Goal: Task Accomplishment & Management: Manage account settings

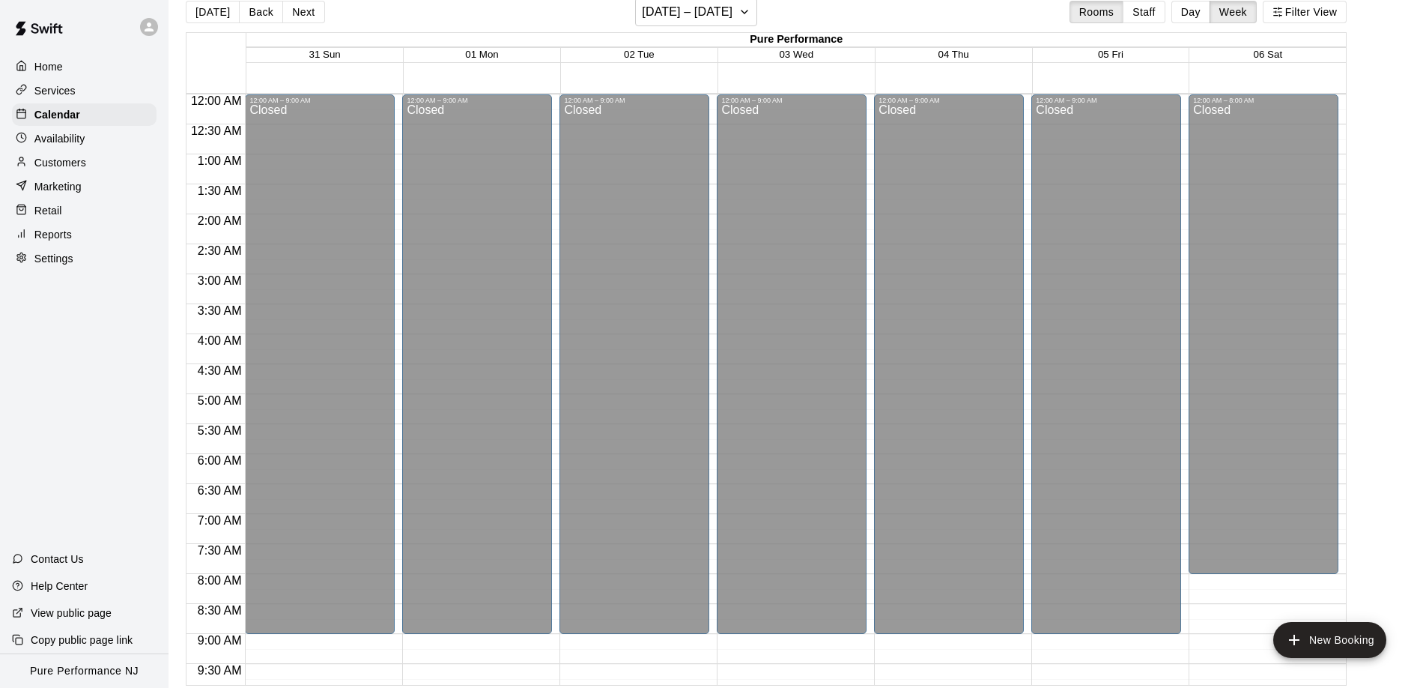
scroll to position [610, 0]
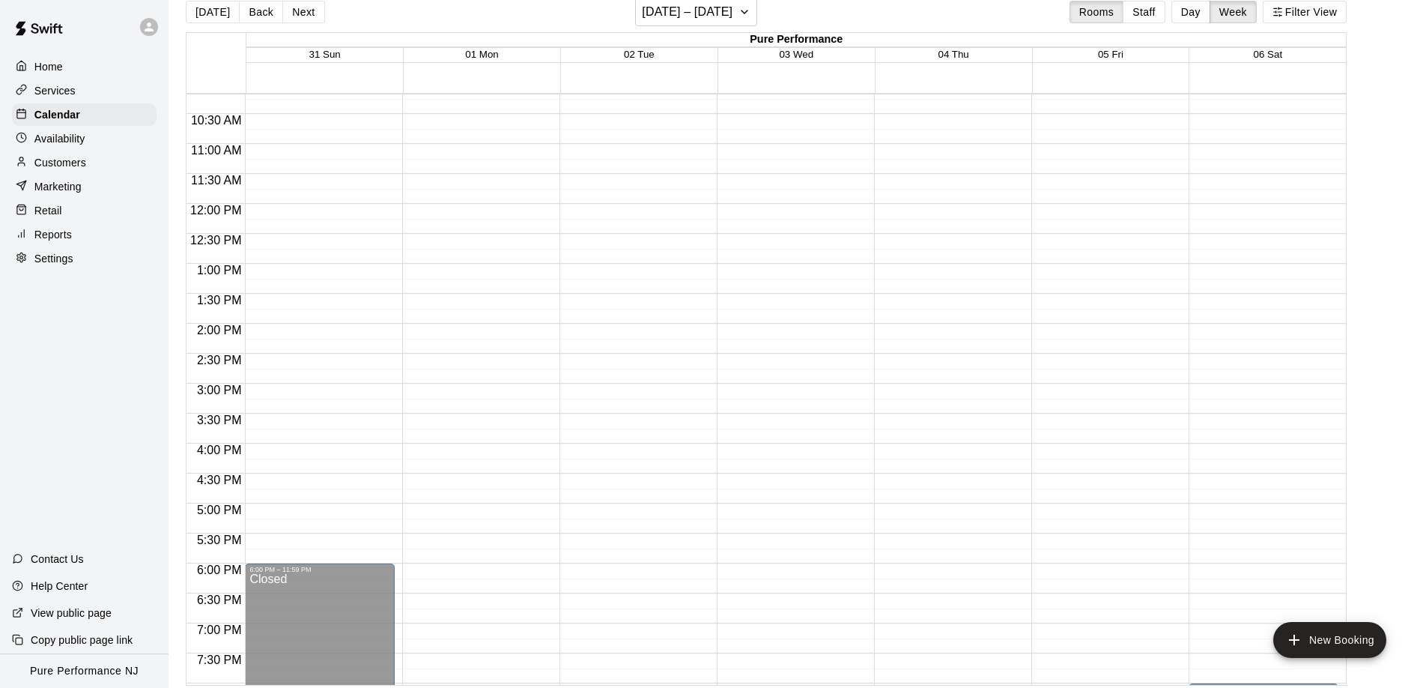
click at [44, 162] on p "Customers" at bounding box center [60, 162] width 52 height 15
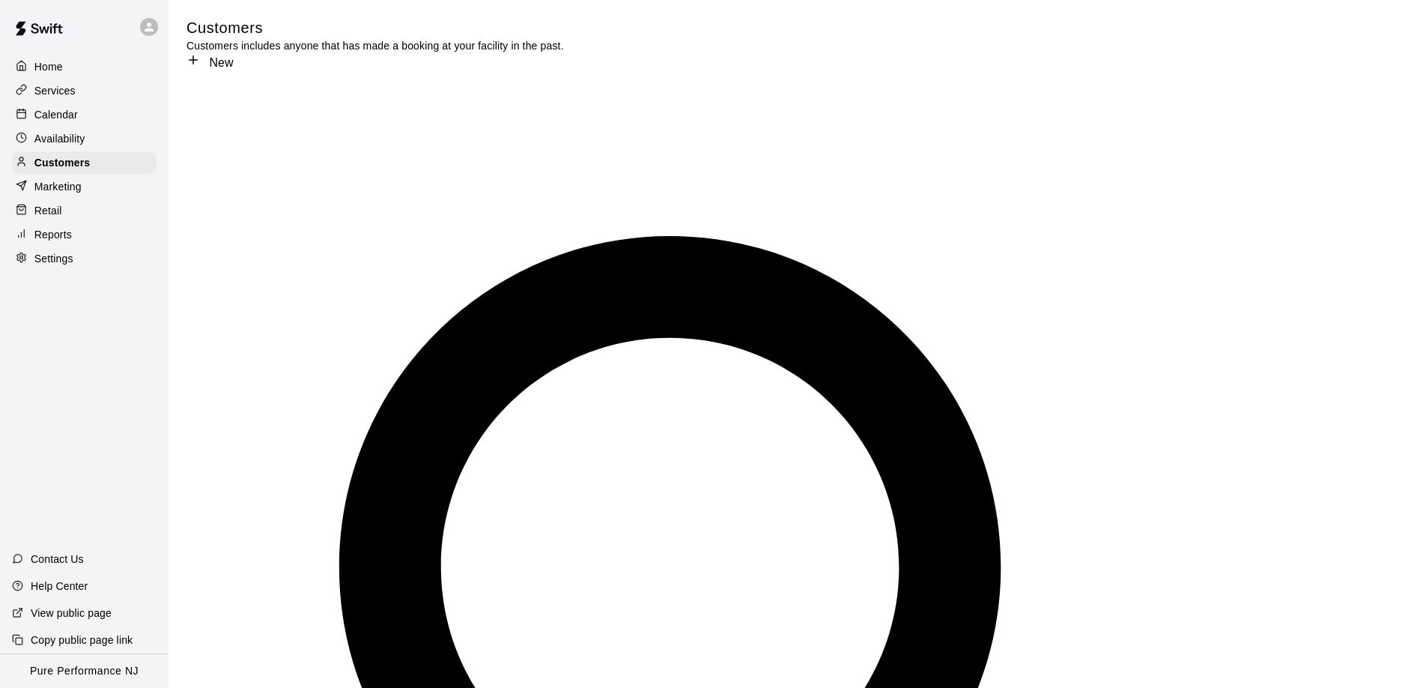
click at [54, 110] on p "Calendar" at bounding box center [55, 114] width 43 height 15
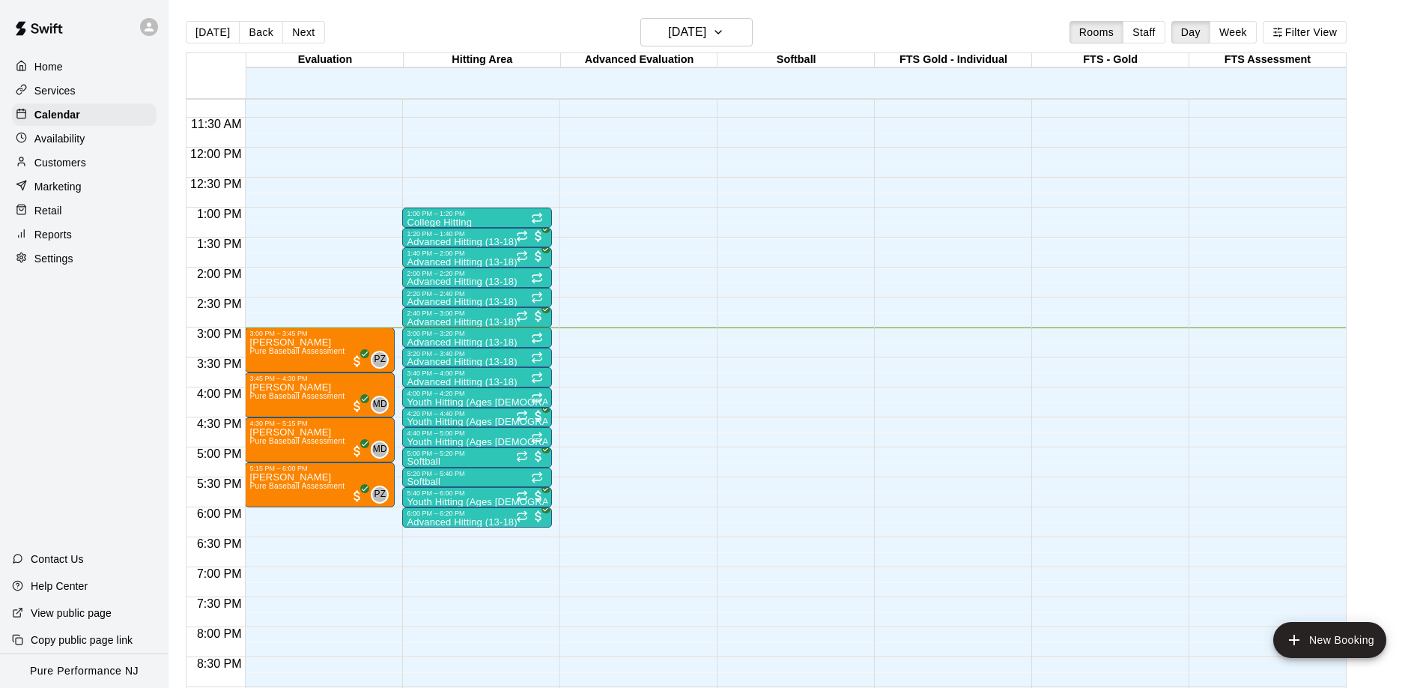
scroll to position [669, 0]
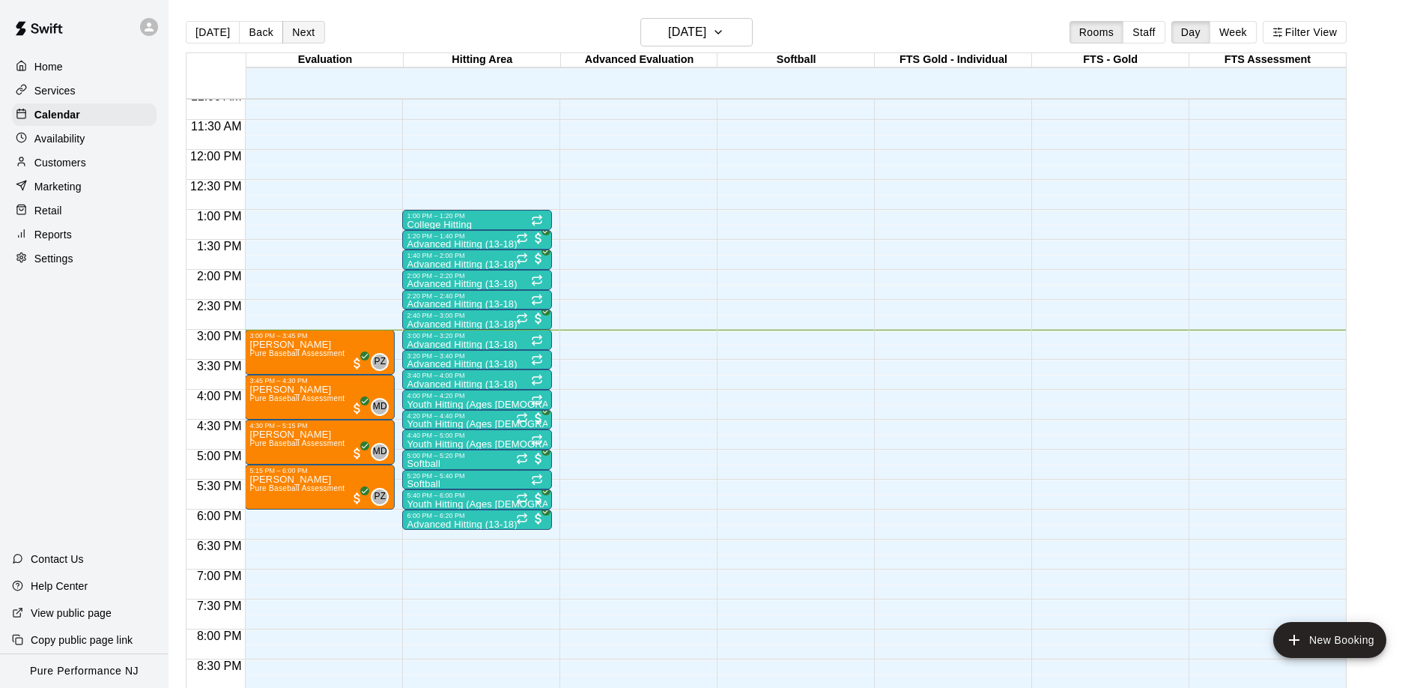
click at [304, 28] on button "Next" at bounding box center [303, 32] width 42 height 22
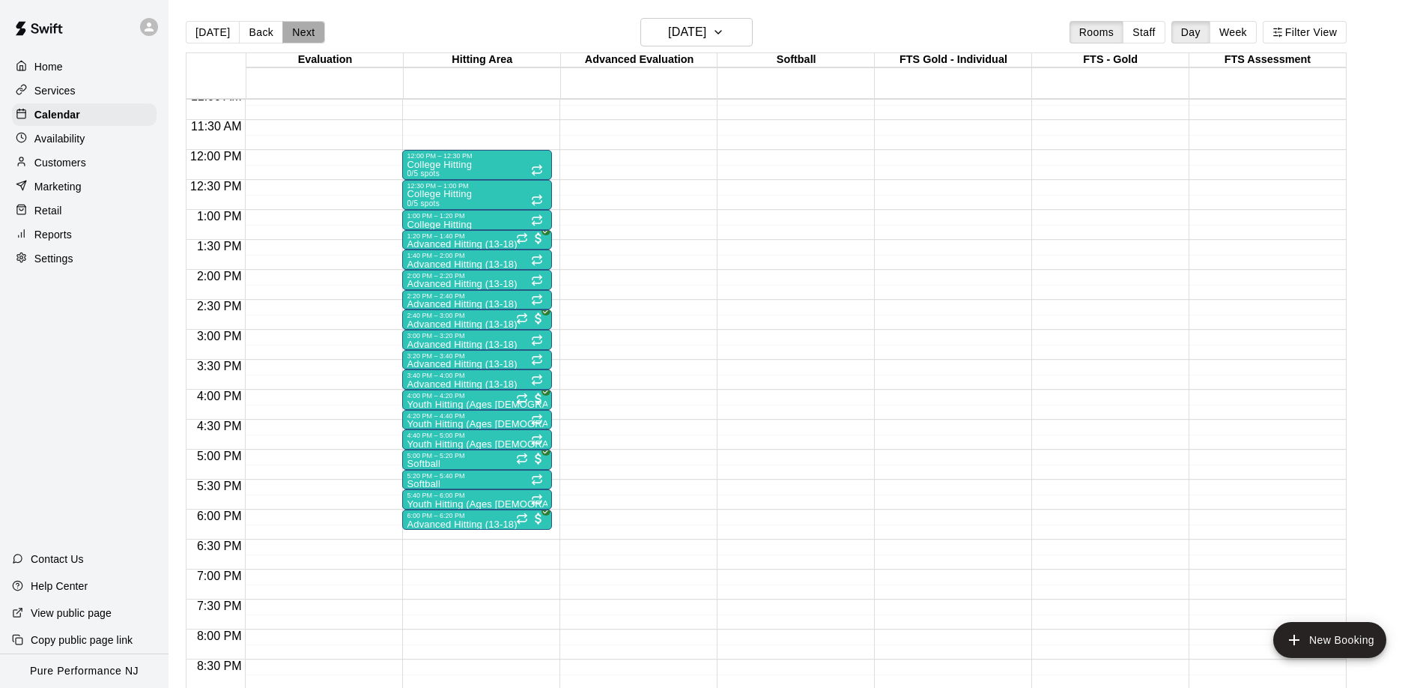
click at [304, 28] on button "Next" at bounding box center [303, 32] width 42 height 22
click at [61, 135] on p "Availability" at bounding box center [59, 138] width 51 height 15
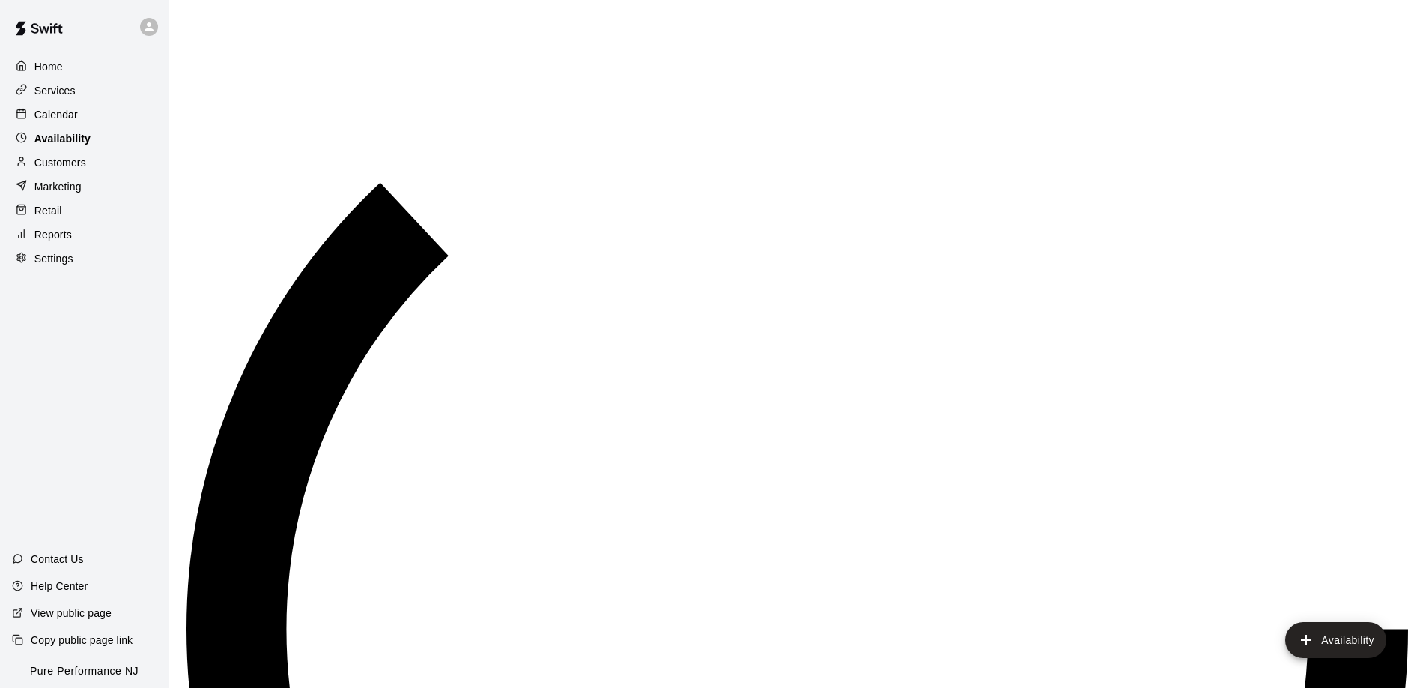
scroll to position [833, 0]
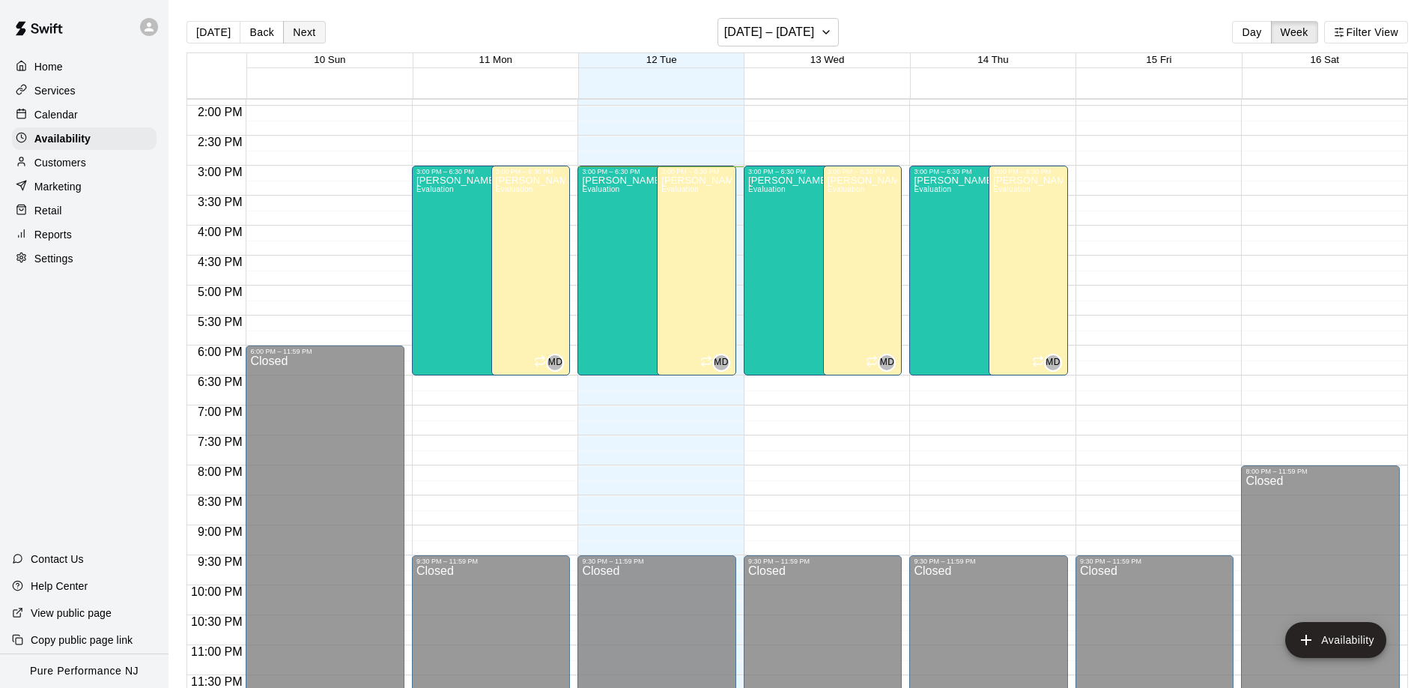
click at [308, 26] on button "Next" at bounding box center [304, 32] width 42 height 22
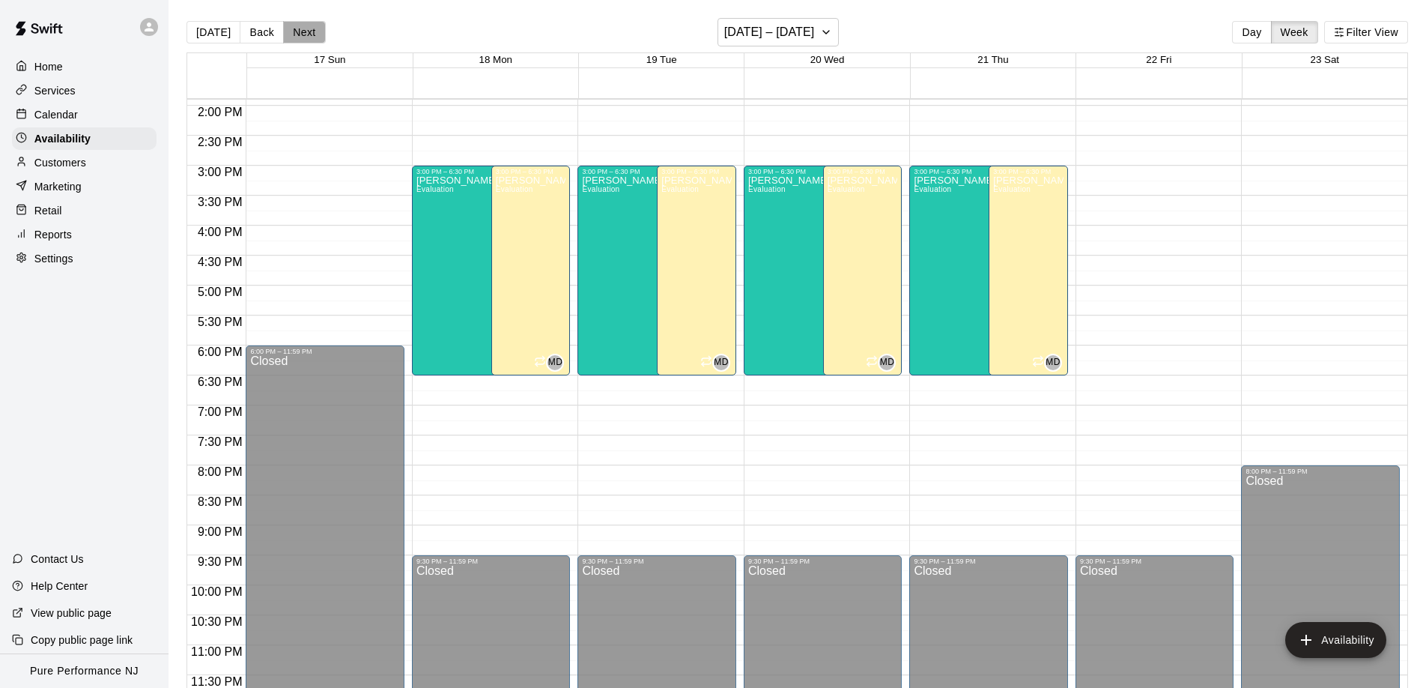
click at [308, 26] on button "Next" at bounding box center [304, 32] width 42 height 22
click at [209, 28] on button "[DATE]" at bounding box center [214, 32] width 54 height 22
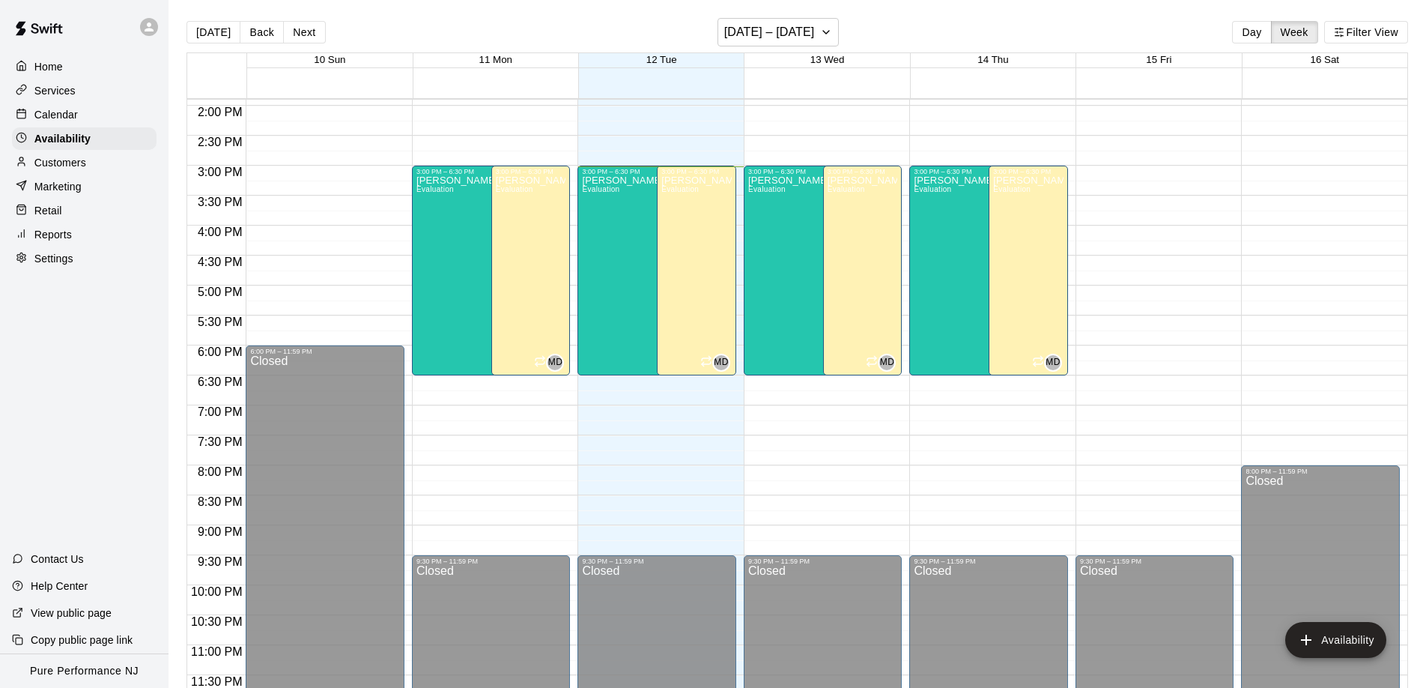
click at [85, 113] on div "Calendar" at bounding box center [84, 114] width 145 height 22
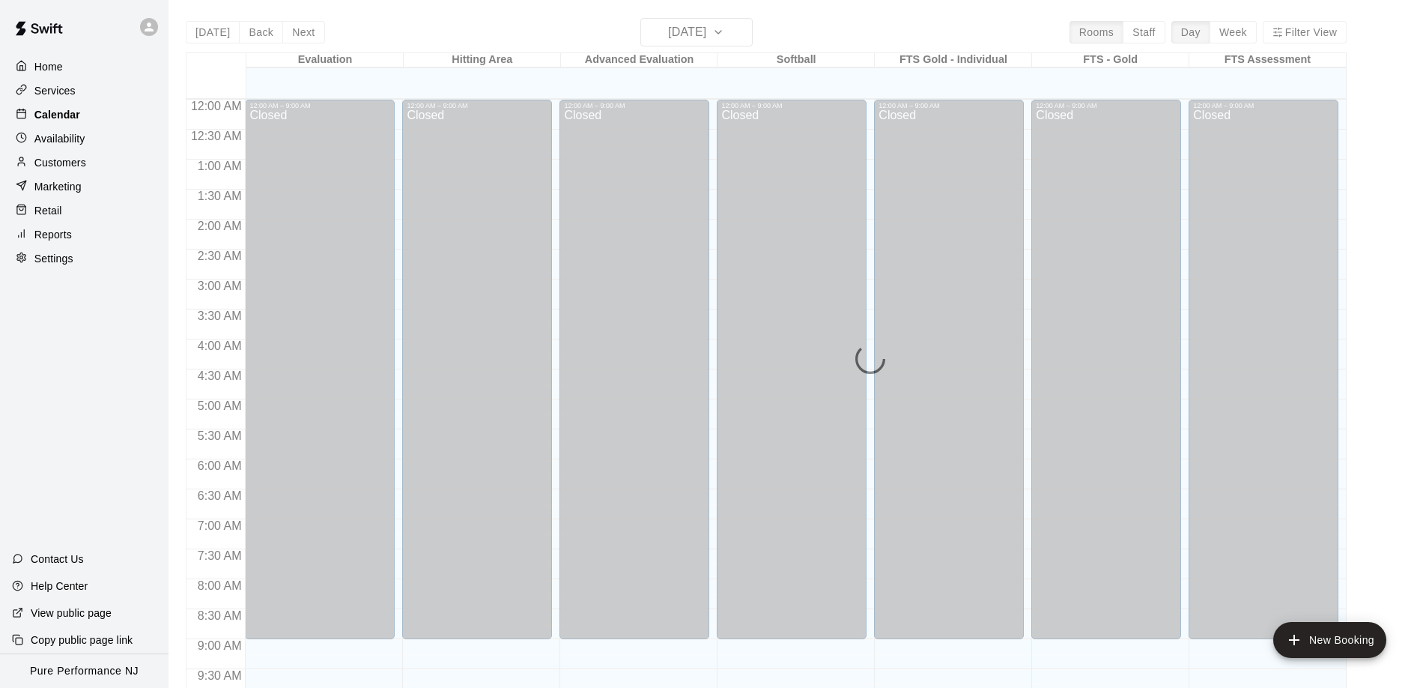
scroll to position [788, 0]
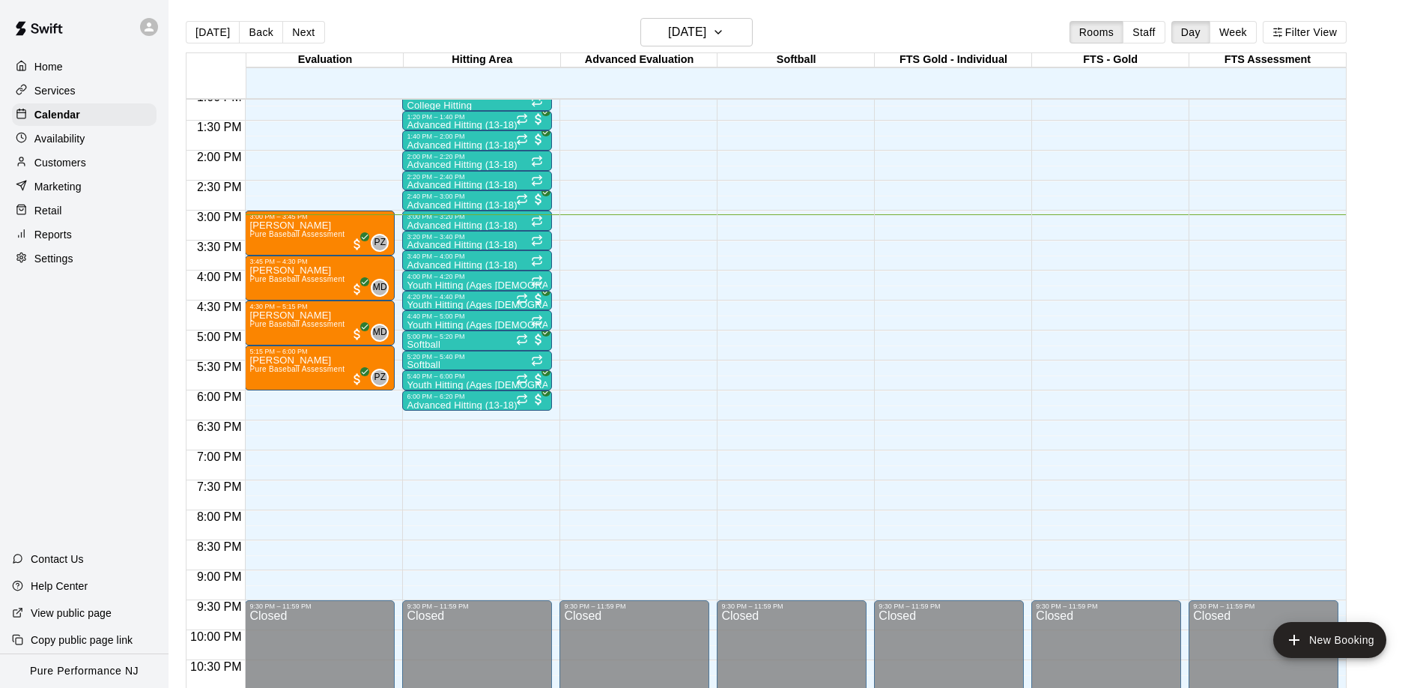
click at [54, 162] on p "Customers" at bounding box center [60, 162] width 52 height 15
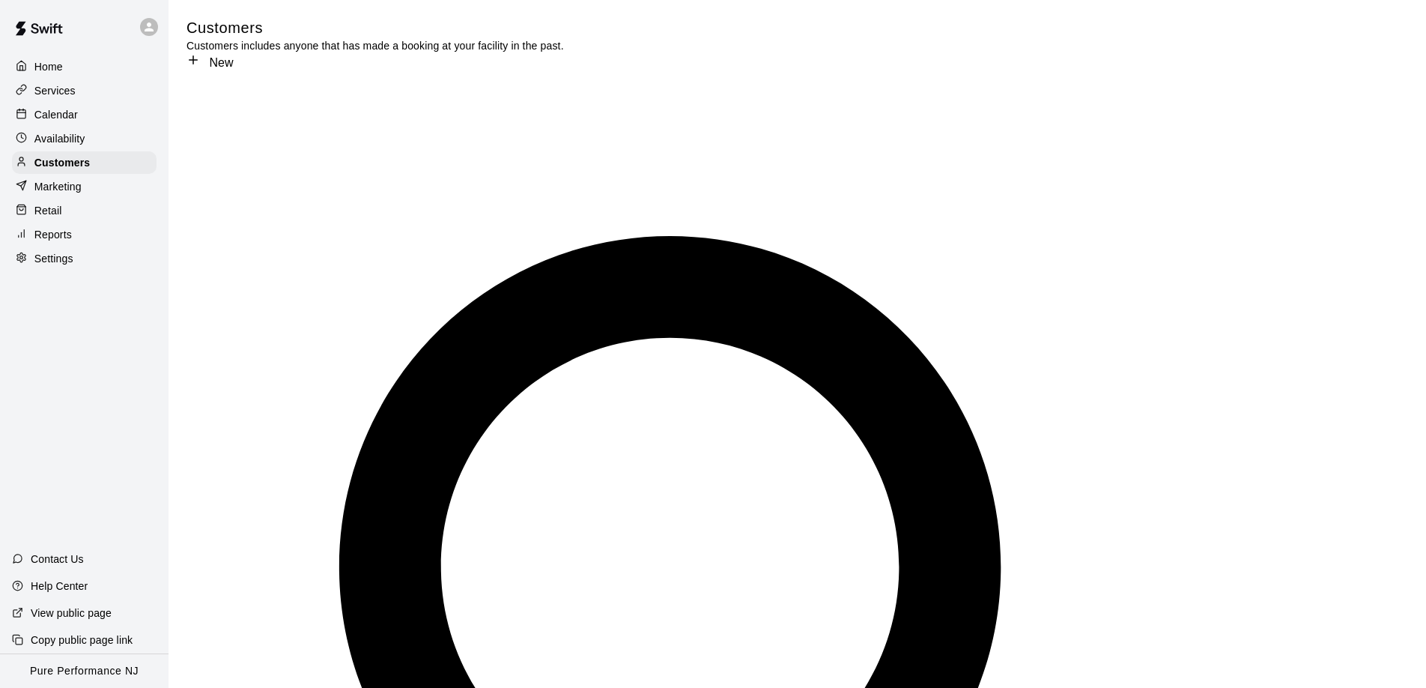
click at [154, 28] on icon at bounding box center [148, 26] width 13 height 13
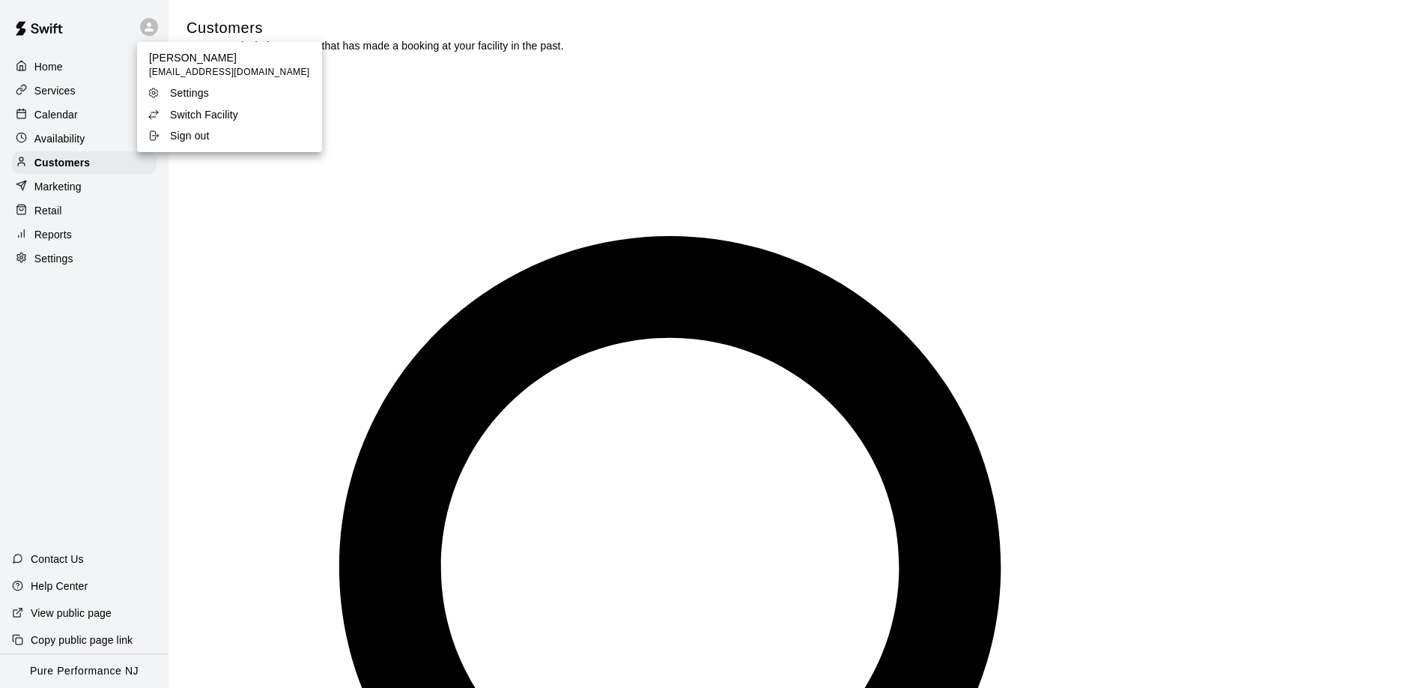
click at [163, 118] on div "Switch Facility" at bounding box center [196, 114] width 97 height 15
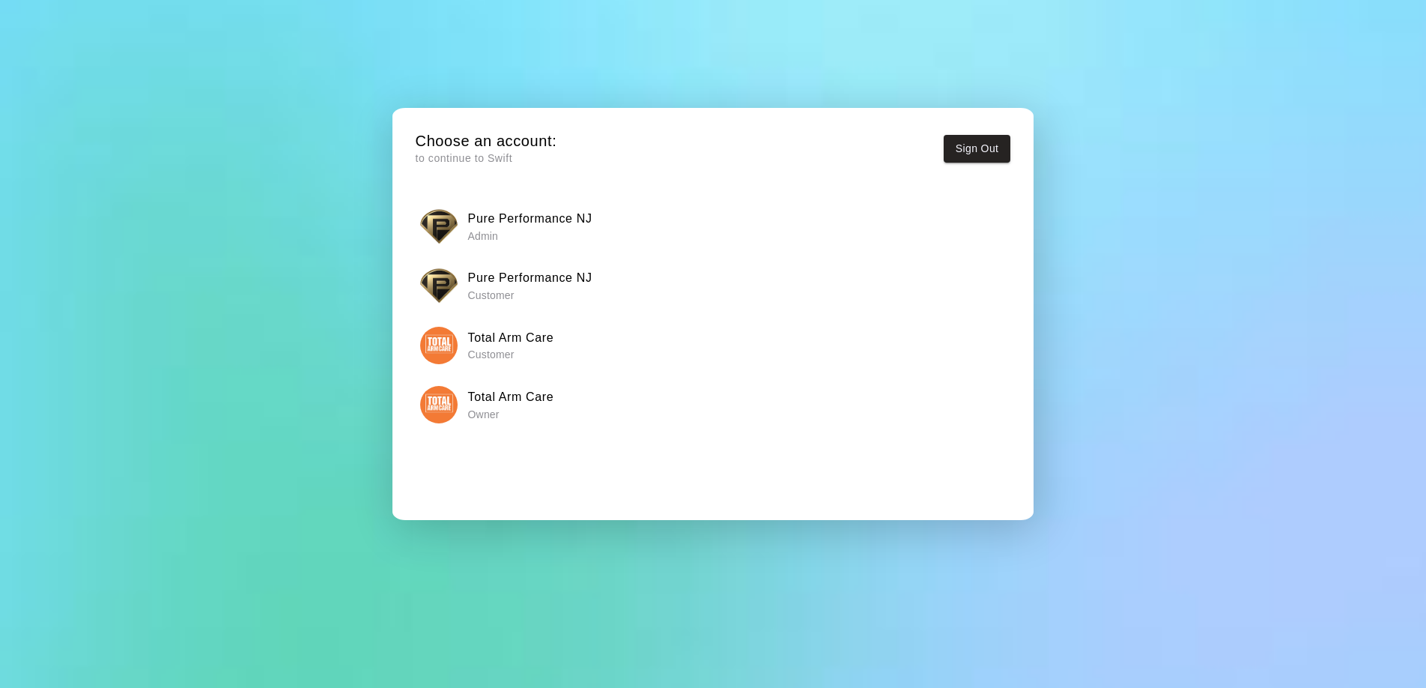
click at [458, 402] on div "Total Arm Care Owner" at bounding box center [712, 404] width 585 height 37
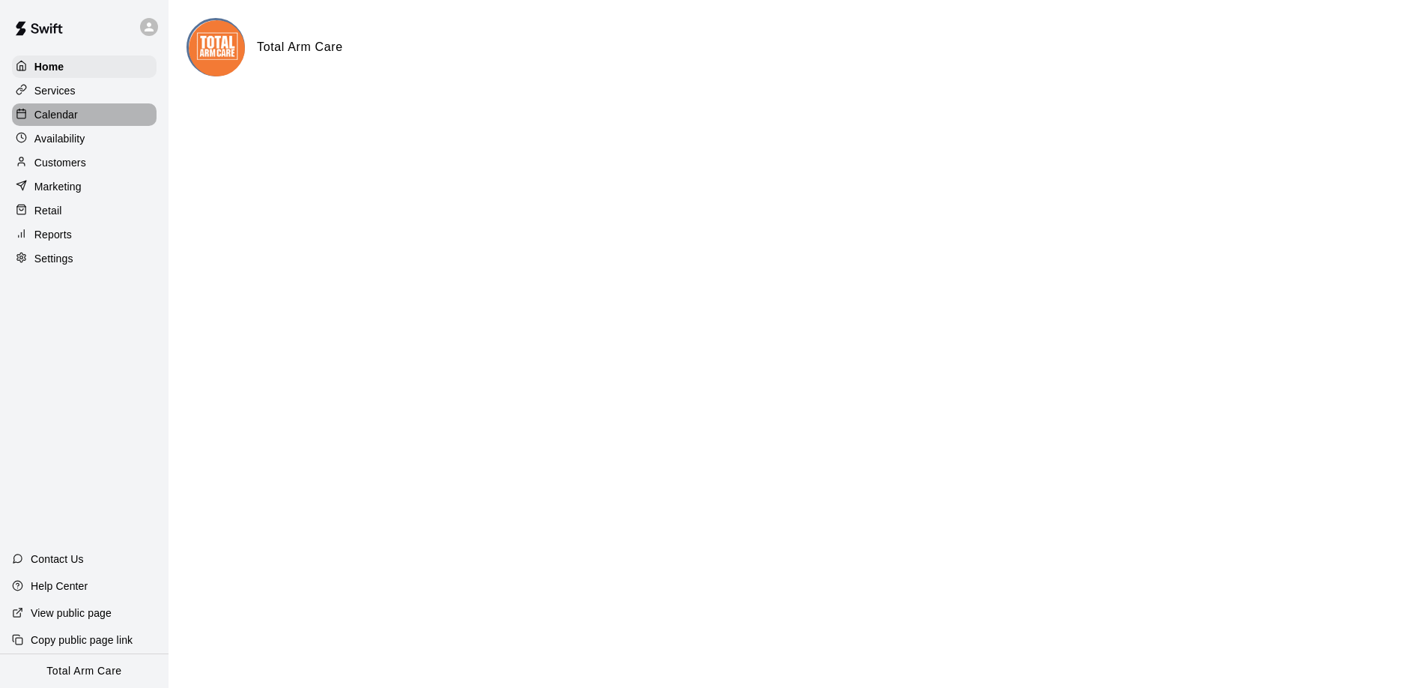
click at [53, 117] on p "Calendar" at bounding box center [55, 114] width 43 height 15
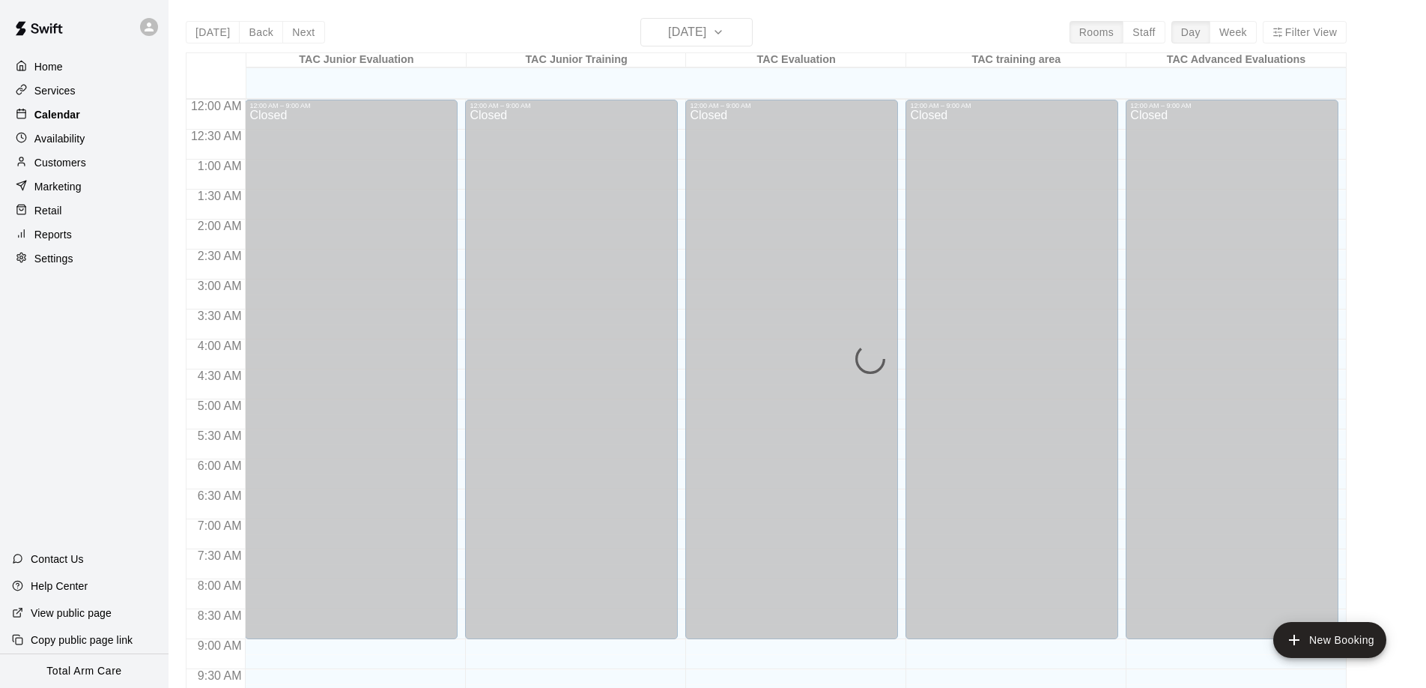
scroll to position [788, 0]
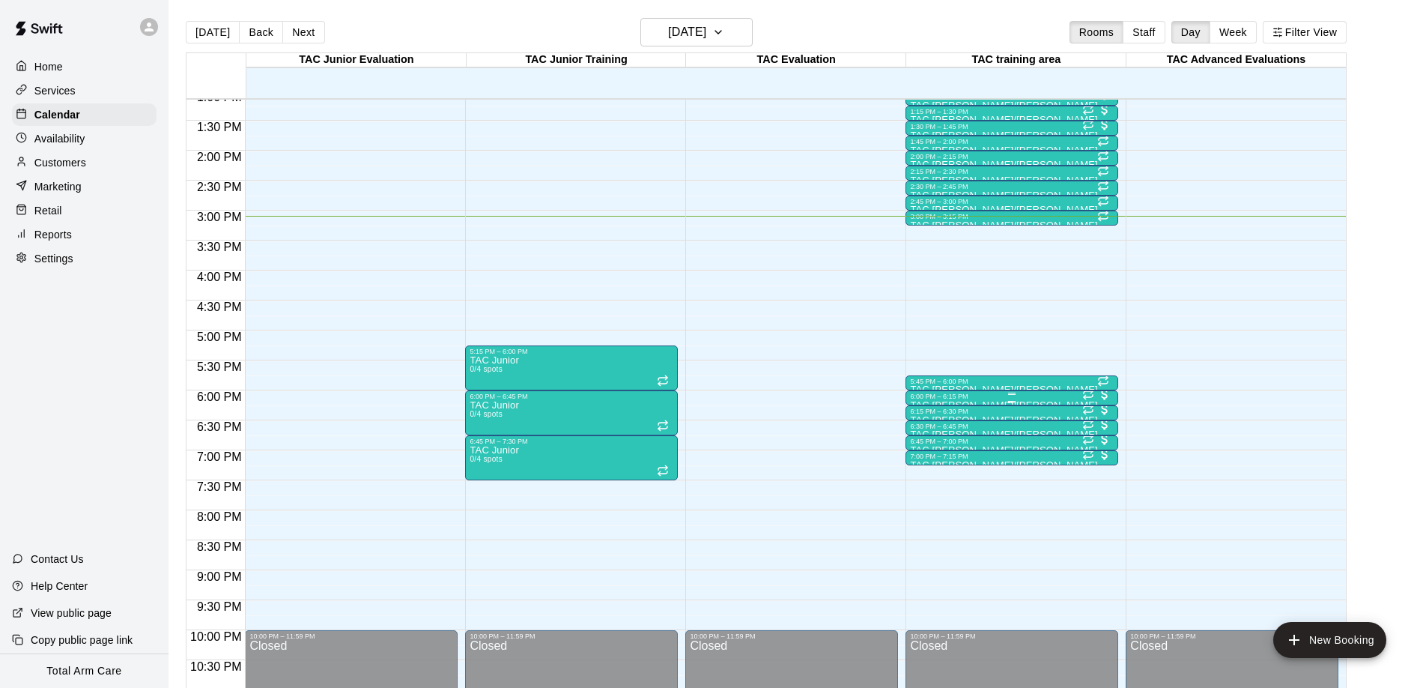
click at [963, 398] on div "6:00 PM – 6:15 PM" at bounding box center [1012, 396] width 204 height 7
drag, startPoint x: 903, startPoint y: 148, endPoint x: 894, endPoint y: 146, distance: 9.9
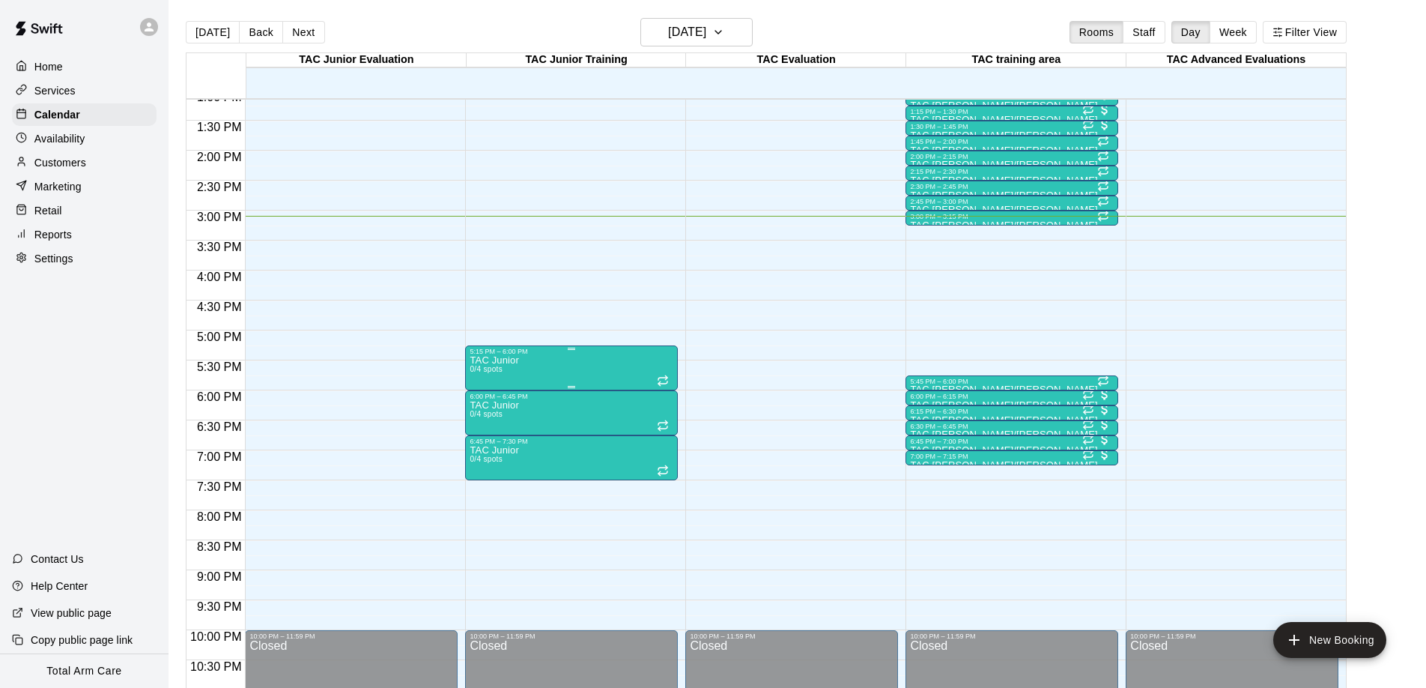
click at [528, 360] on div "TAC Junior 0/4 spots" at bounding box center [572, 699] width 204 height 688
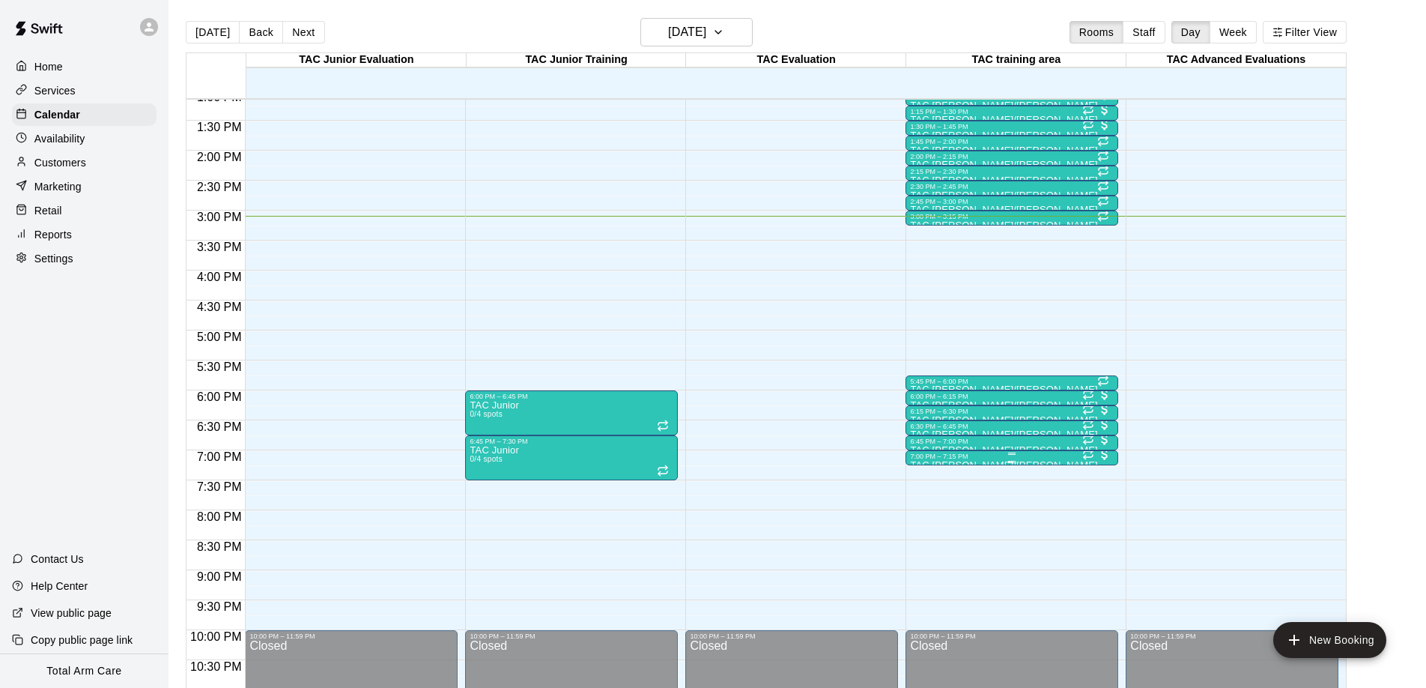
click at [954, 461] on div at bounding box center [1012, 462] width 204 height 2
click at [977, 441] on div "6:45 PM – 7:00 PM" at bounding box center [1012, 440] width 204 height 7
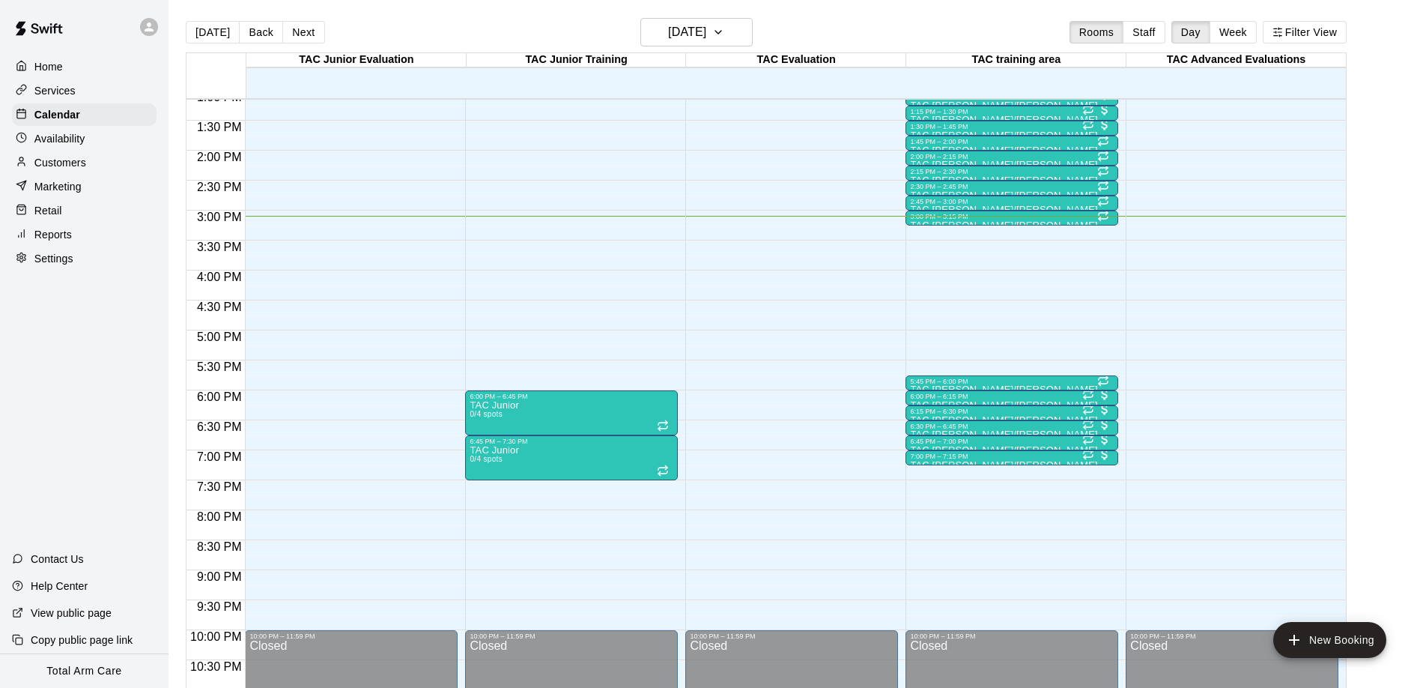
scroll to position [148, 0]
click at [941, 425] on div "6:30 PM – 6:45 PM" at bounding box center [1012, 425] width 204 height 7
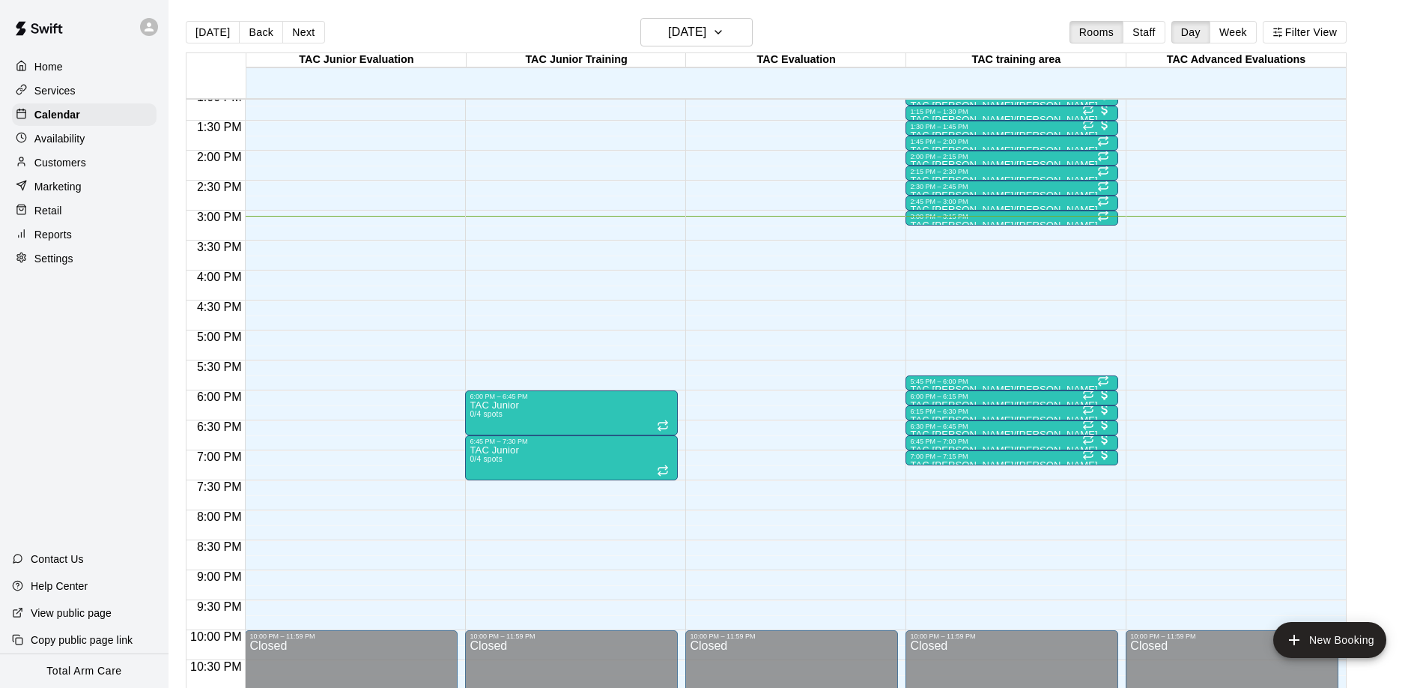
click at [1012, 416] on div at bounding box center [1011, 417] width 7 height 2
click at [988, 414] on div at bounding box center [713, 344] width 1426 height 688
click at [972, 411] on div "6:15 PM – 6:30 PM" at bounding box center [1012, 411] width 204 height 7
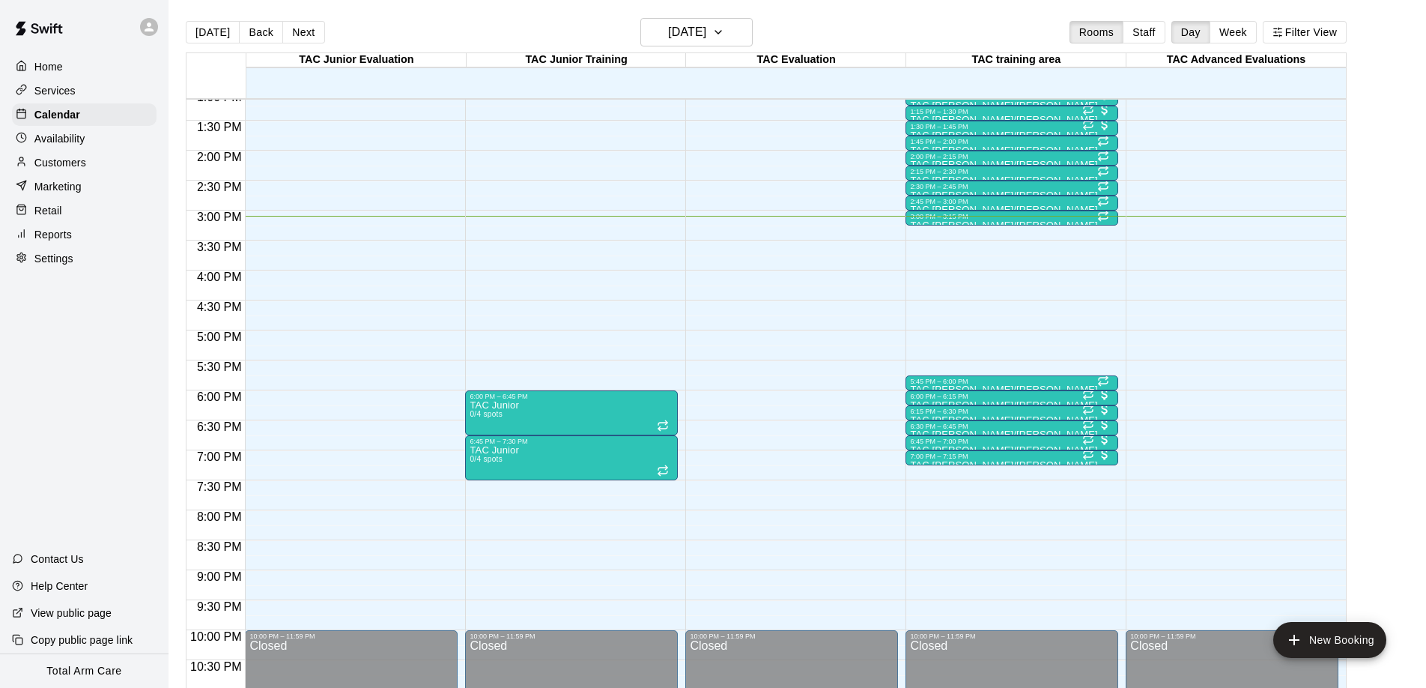
scroll to position [33, 0]
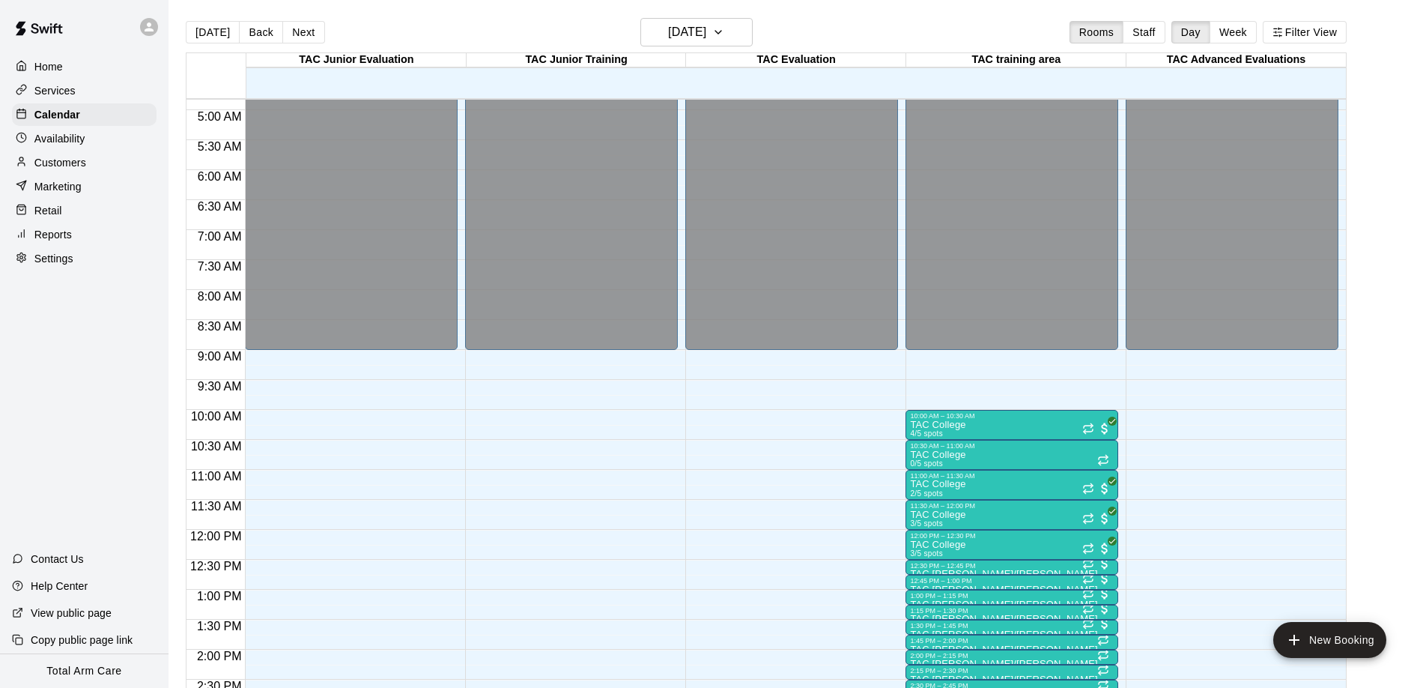
scroll to position [291, 0]
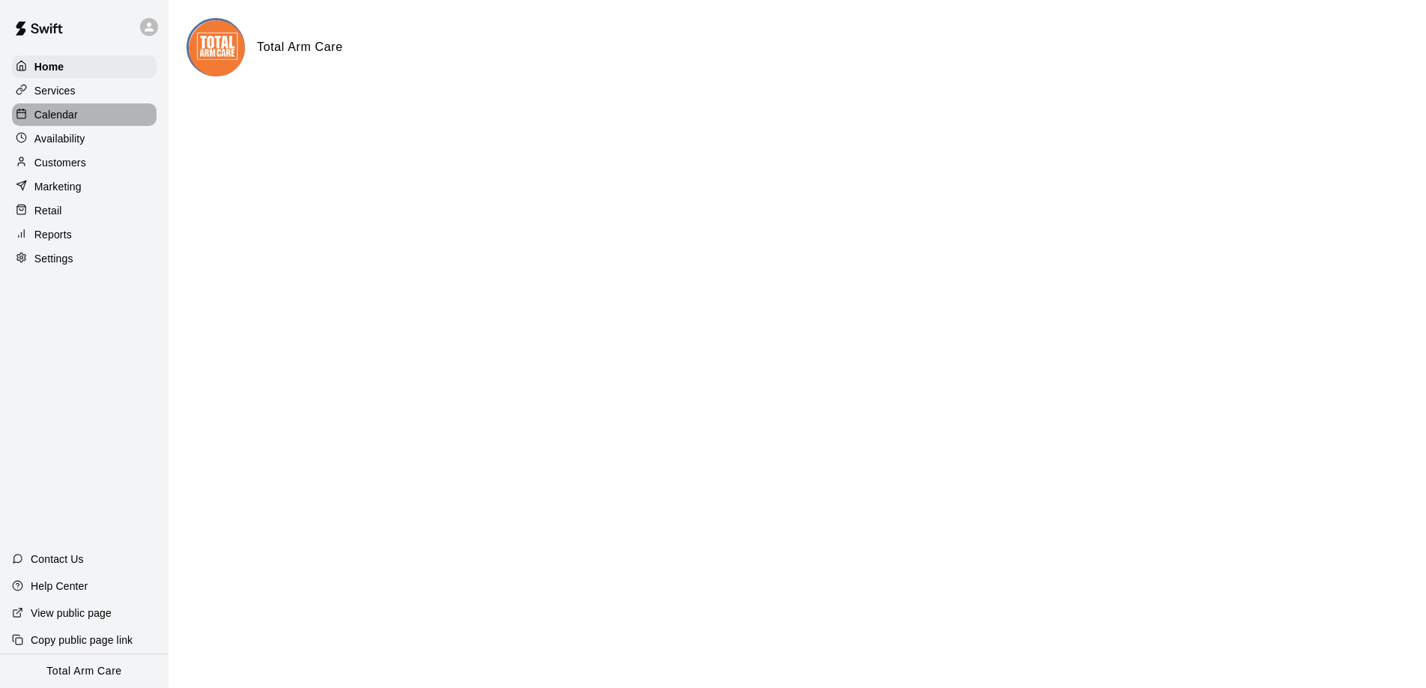
click at [65, 117] on p "Calendar" at bounding box center [55, 114] width 43 height 15
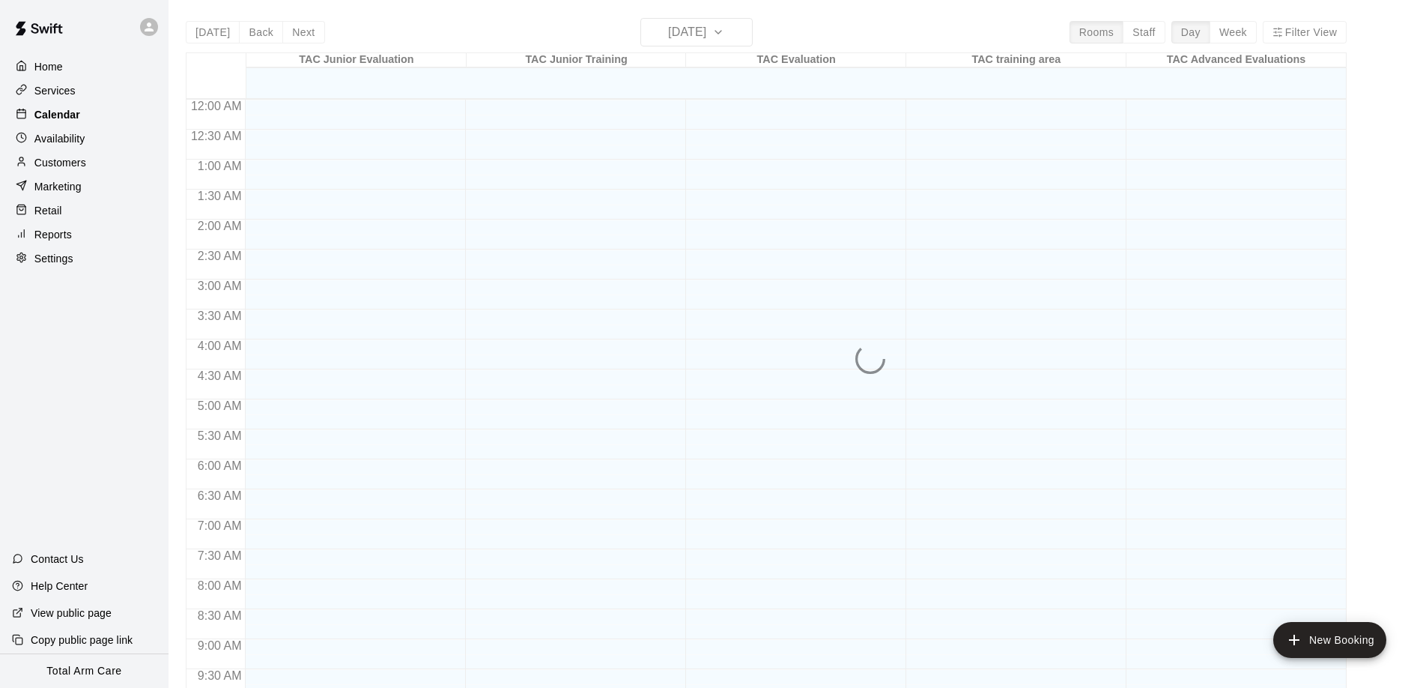
scroll to position [788, 0]
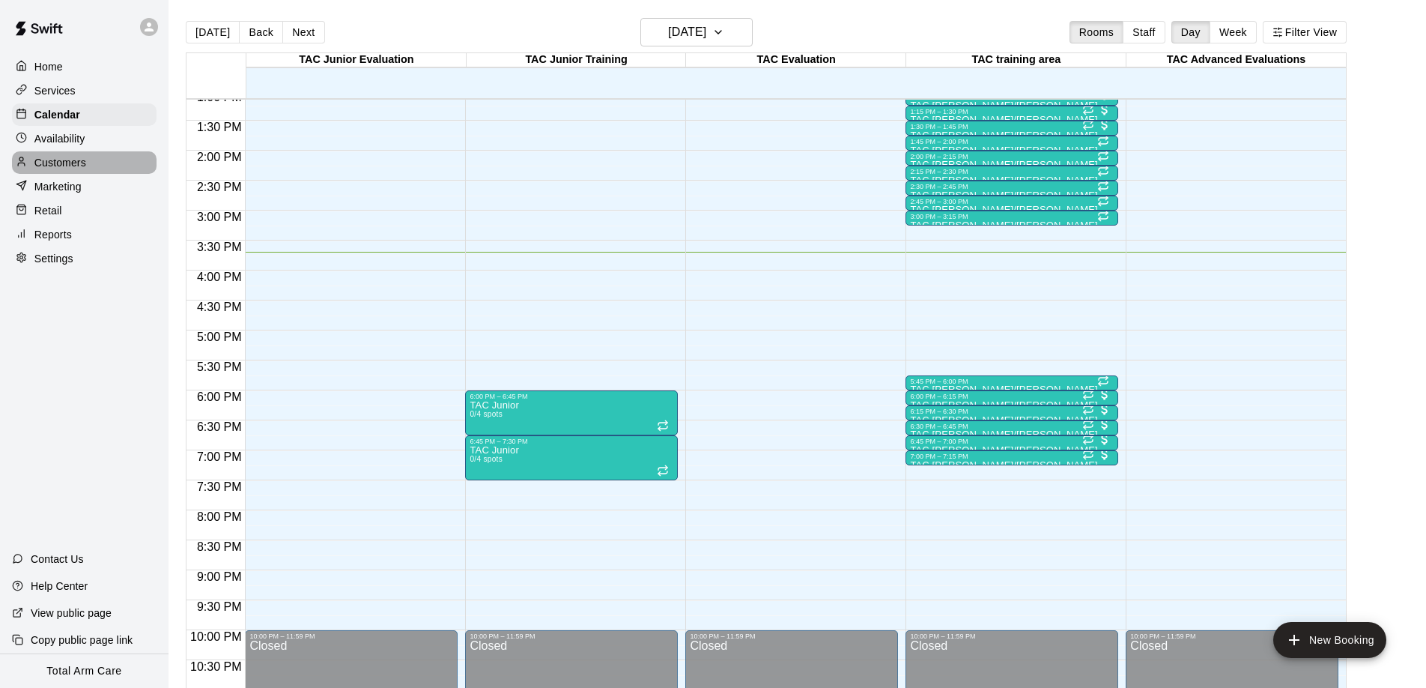
click at [57, 172] on div "Customers" at bounding box center [84, 162] width 145 height 22
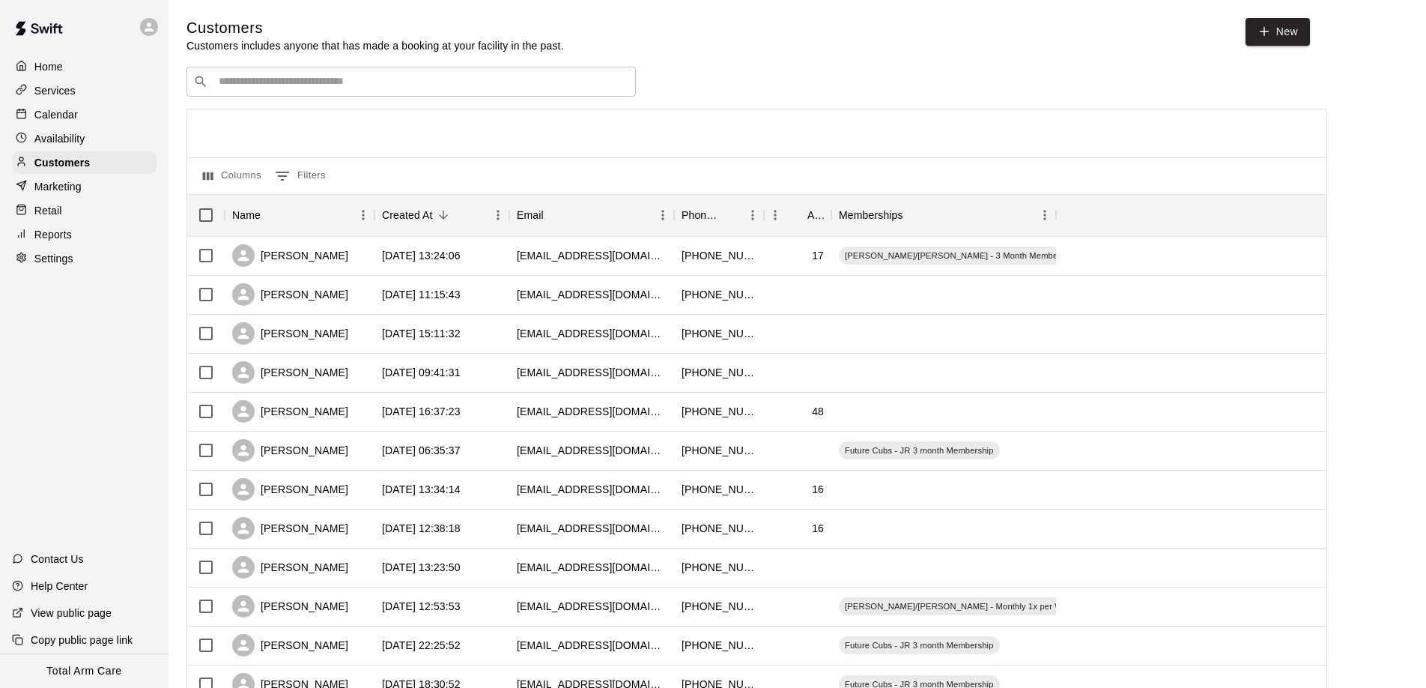
click at [276, 81] on input "Search customers by name or email" at bounding box center [421, 81] width 415 height 15
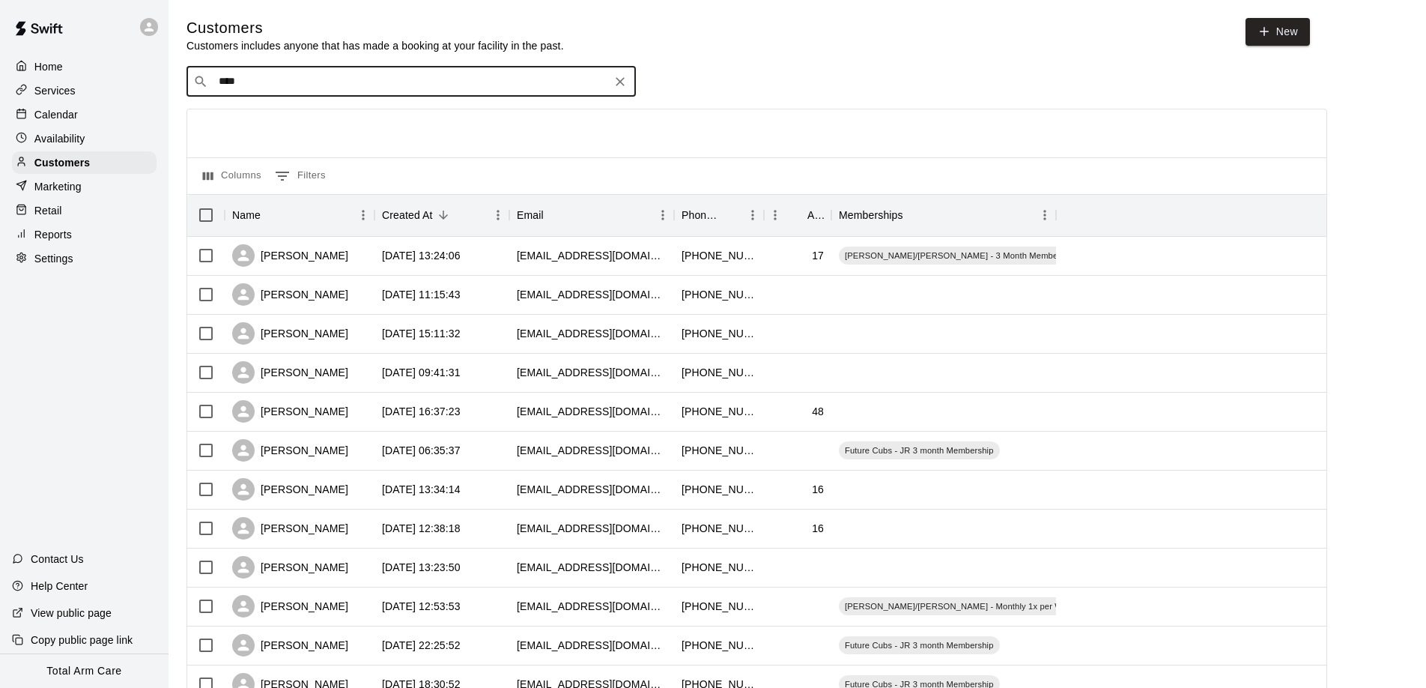
type input "*****"
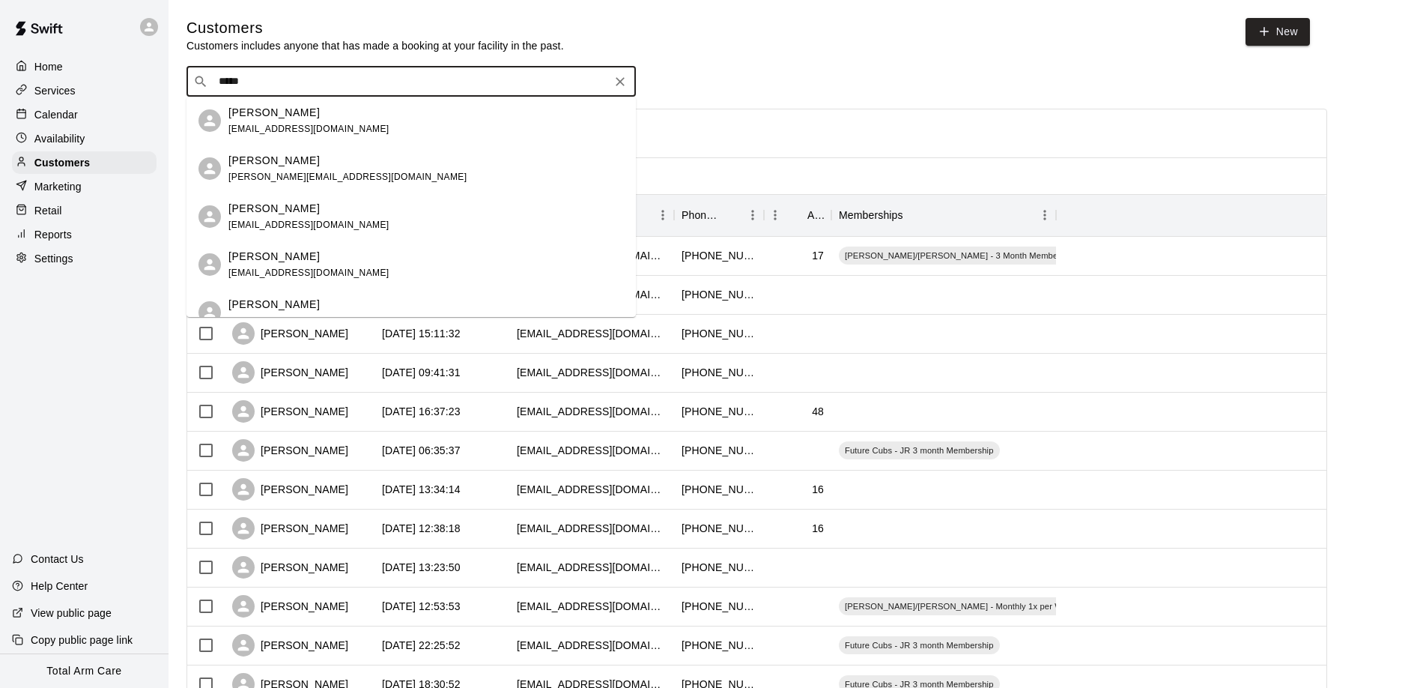
click at [351, 165] on div "[PERSON_NAME] [PERSON_NAME][EMAIL_ADDRESS][DOMAIN_NAME]" at bounding box center [426, 169] width 396 height 32
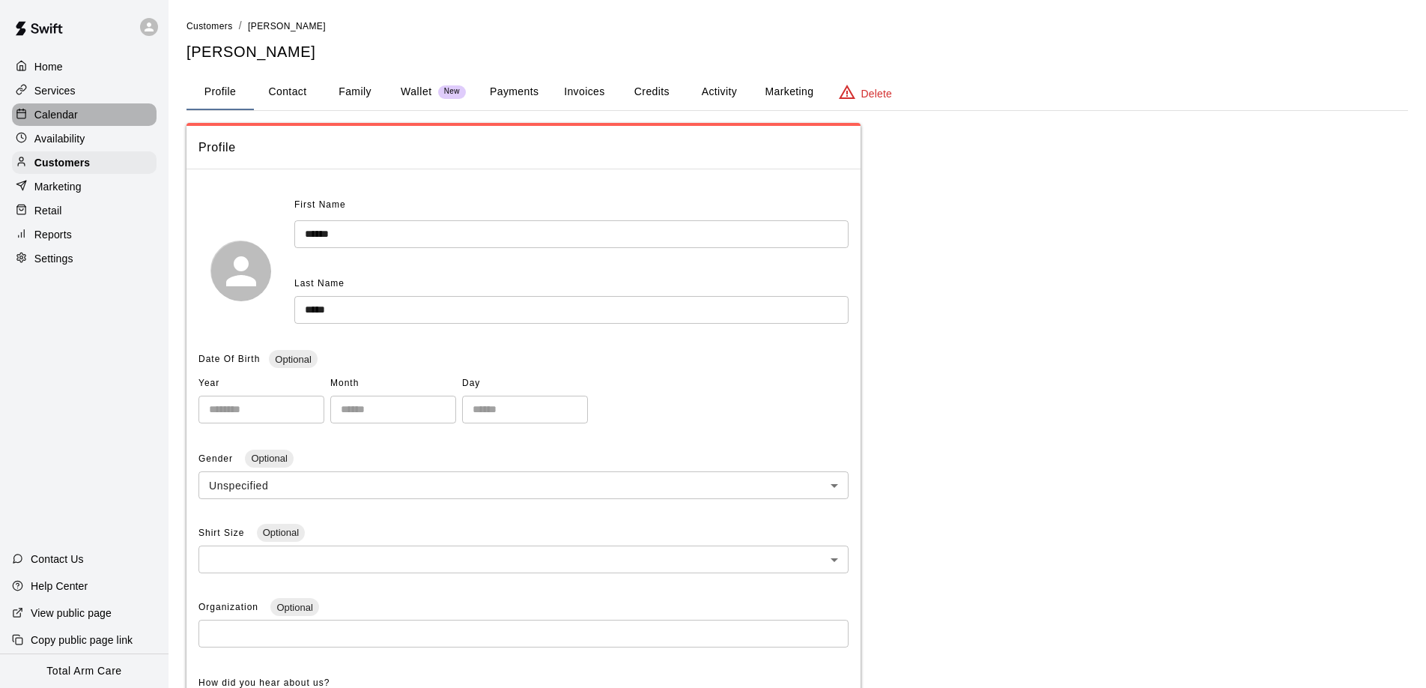
click at [48, 112] on p "Calendar" at bounding box center [55, 114] width 43 height 15
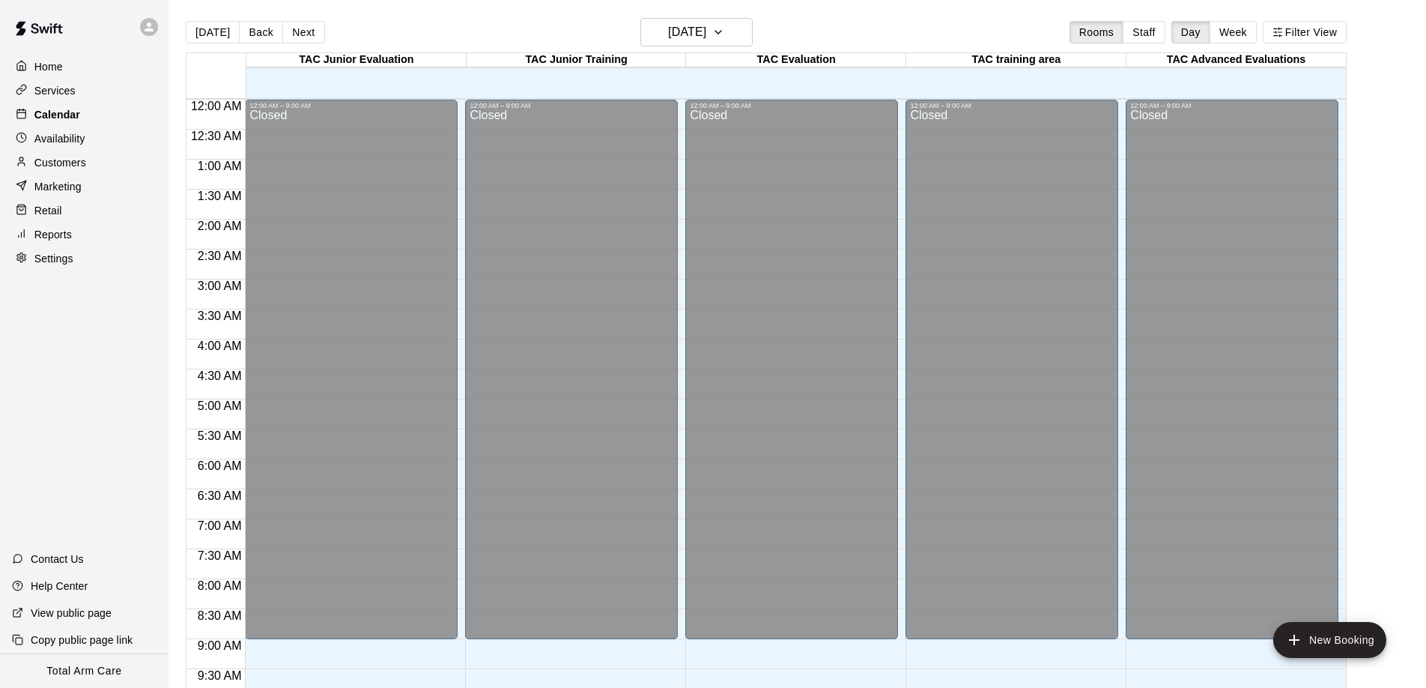
scroll to position [788, 0]
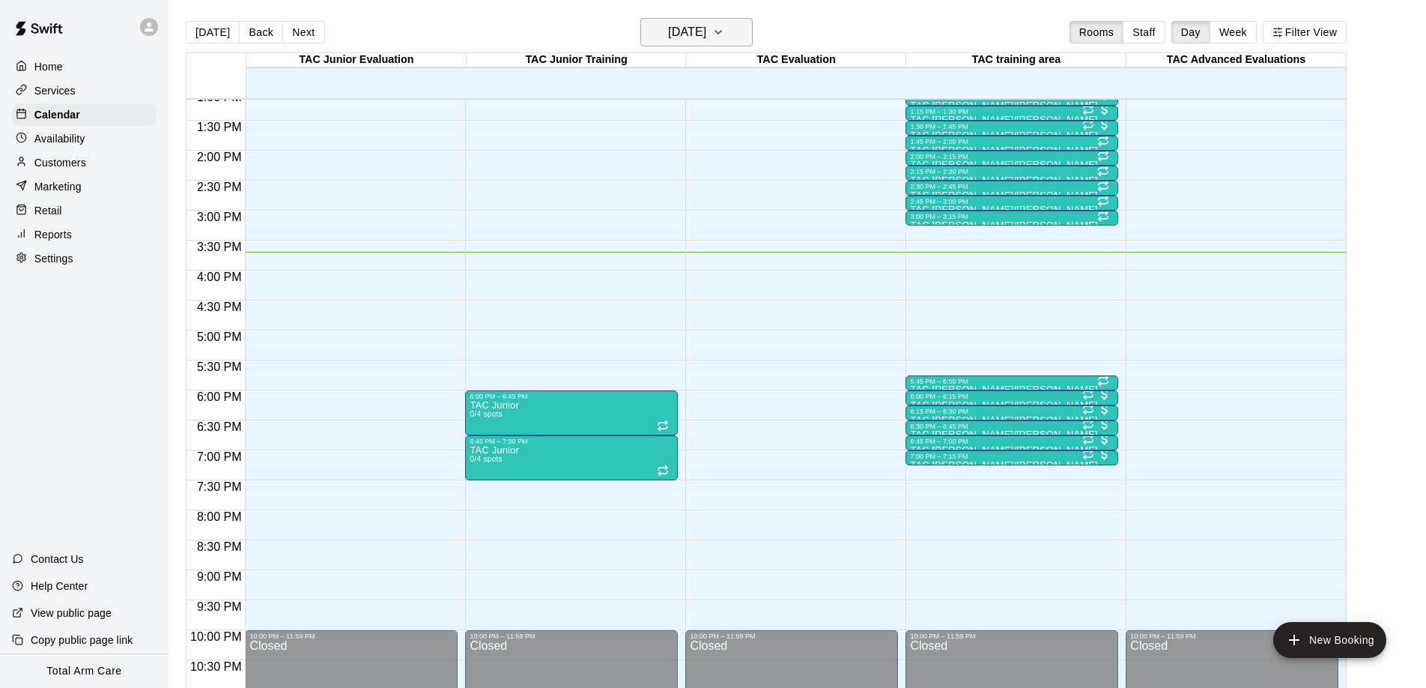
click at [688, 32] on h6 "[DATE]" at bounding box center [687, 32] width 38 height 21
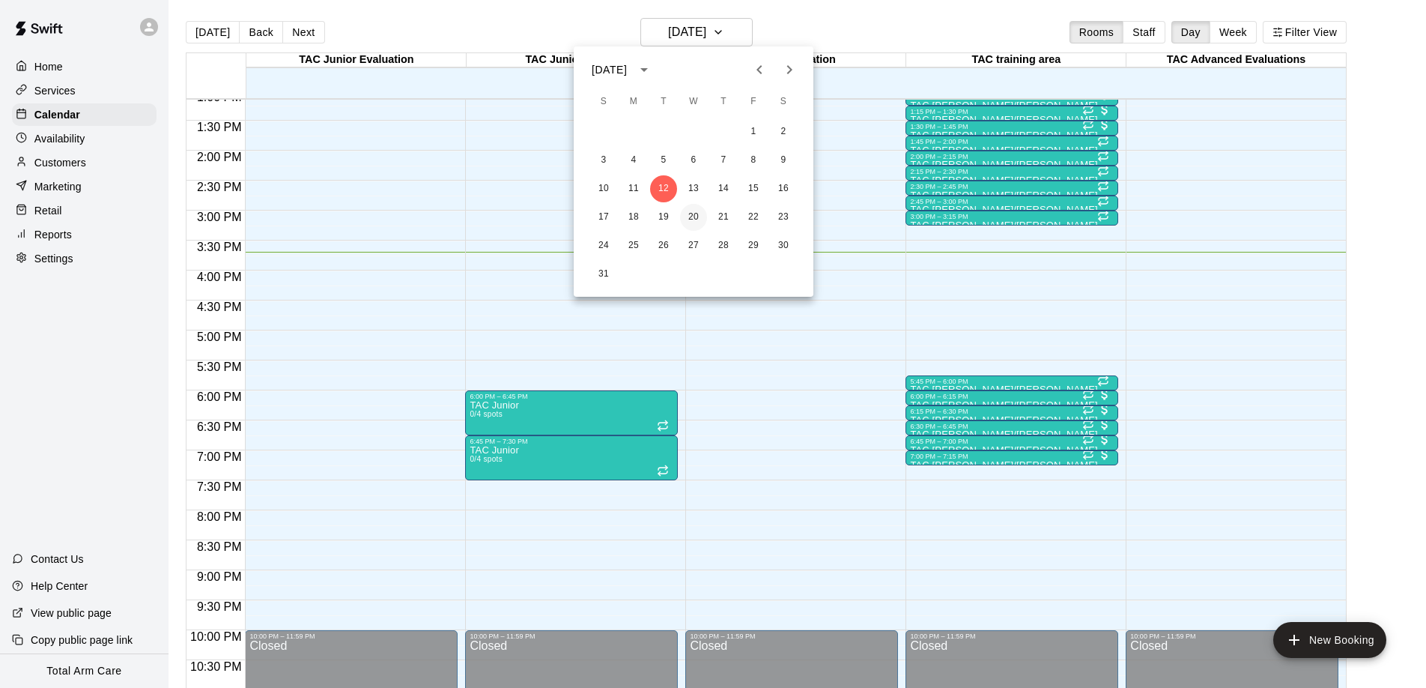
click at [693, 214] on button "20" at bounding box center [693, 217] width 27 height 27
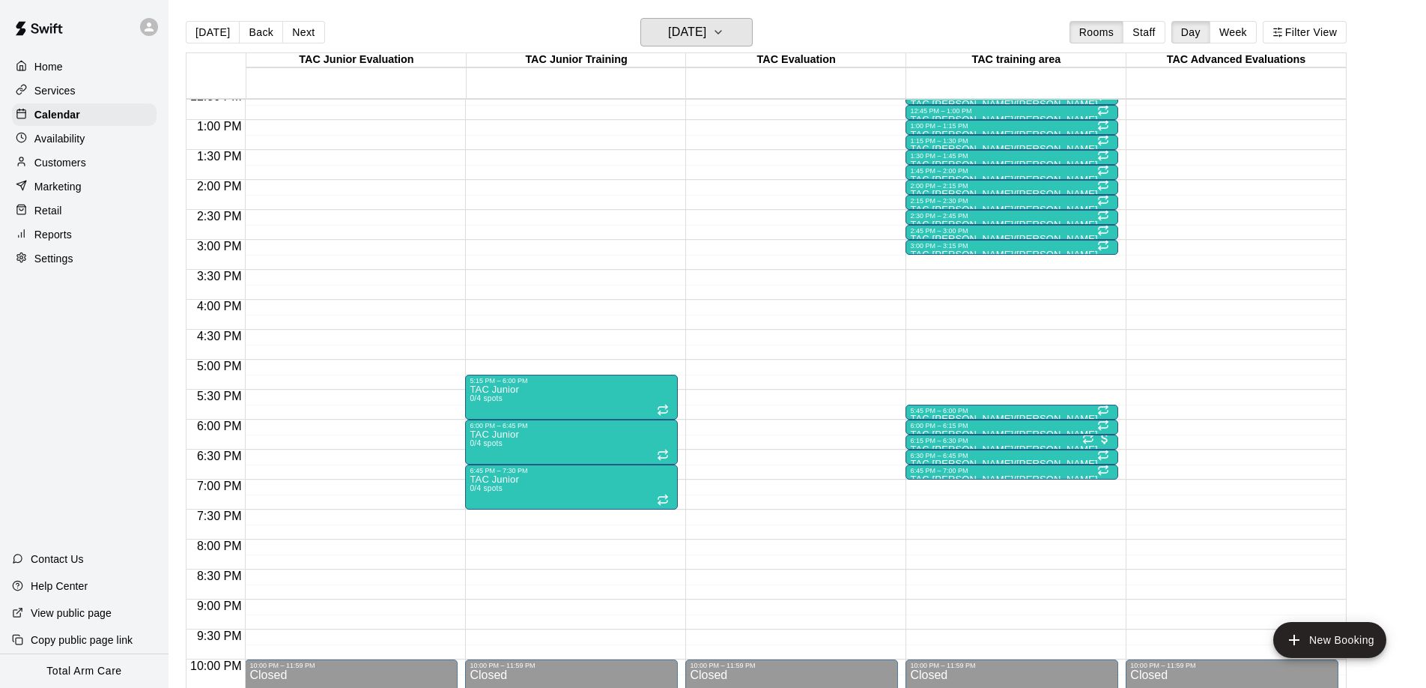
scroll to position [823, 0]
